Goal: Task Accomplishment & Management: Use online tool/utility

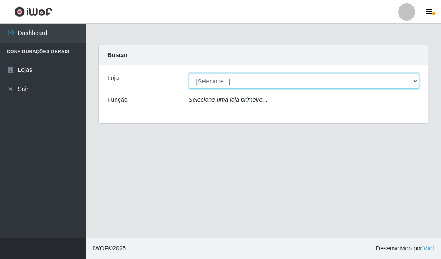
click at [231, 83] on select "[Selecione...] Hiper Queiroz - [GEOGRAPHIC_DATA]" at bounding box center [304, 81] width 231 height 15
select select "513"
click at [189, 74] on select "[Selecione...] Hiper Queiroz - [GEOGRAPHIC_DATA]" at bounding box center [304, 81] width 231 height 15
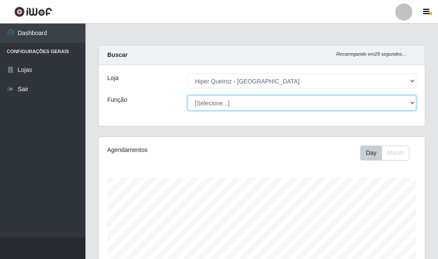
click at [212, 101] on select "[Selecione...] Embalador Embalador + Embalador ++ Operador de Caixa Operador de…" at bounding box center [302, 102] width 229 height 15
click at [188, 95] on select "[Selecione...] Embalador Embalador + Embalador ++ Operador de Caixa Operador de…" at bounding box center [302, 102] width 229 height 15
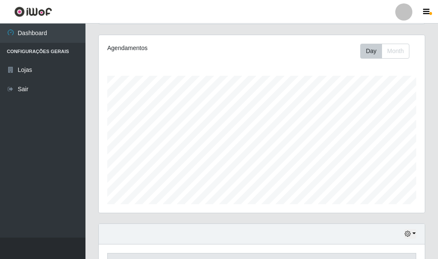
scroll to position [0, 0]
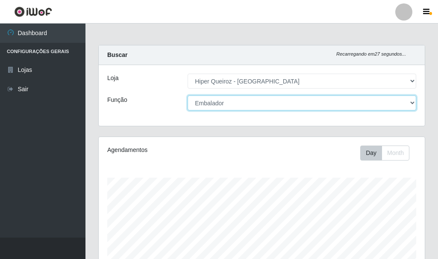
click at [247, 105] on select "[Selecione...] Embalador Embalador + Embalador ++ Operador de Caixa Operador de…" at bounding box center [302, 102] width 229 height 15
click at [188, 95] on select "[Selecione...] Embalador Embalador + Embalador ++ Operador de Caixa Operador de…" at bounding box center [302, 102] width 229 height 15
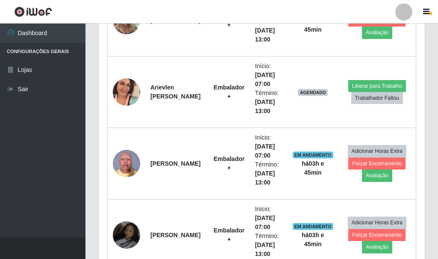
scroll to position [471, 0]
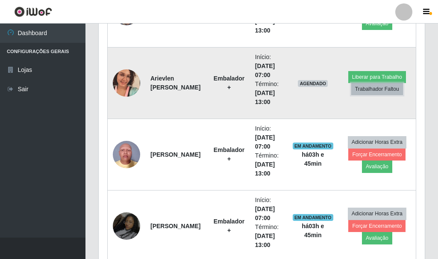
click at [382, 89] on button "Trabalhador Faltou" at bounding box center [378, 89] width 52 height 12
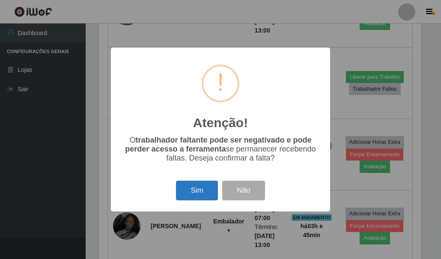
click at [189, 190] on button "Sim" at bounding box center [196, 191] width 41 height 20
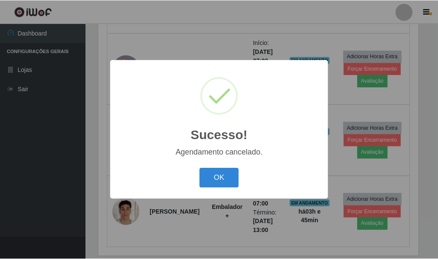
scroll to position [514, 0]
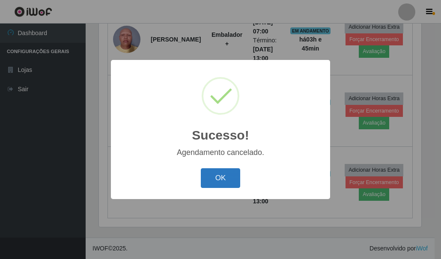
click at [224, 178] on button "OK" at bounding box center [221, 178] width 40 height 20
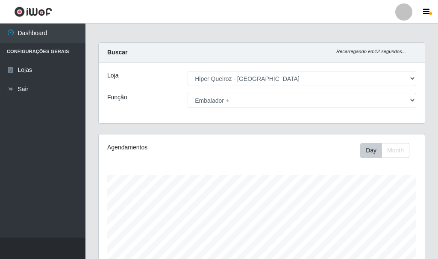
scroll to position [1, 0]
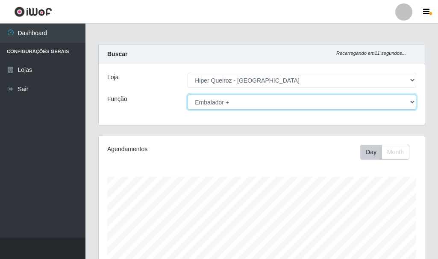
drag, startPoint x: 256, startPoint y: 104, endPoint x: 248, endPoint y: 104, distance: 8.6
click at [256, 104] on select "[Selecione...] Embalador Embalador + Embalador ++ Operador de Caixa Operador de…" at bounding box center [302, 102] width 229 height 15
select select "72"
click at [188, 95] on select "[Selecione...] Embalador Embalador + Embalador ++ Operador de Caixa Operador de…" at bounding box center [302, 102] width 229 height 15
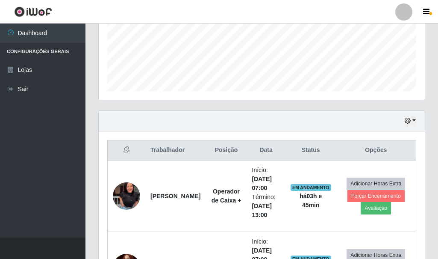
scroll to position [300, 0]
